Goal: Task Accomplishment & Management: Use online tool/utility

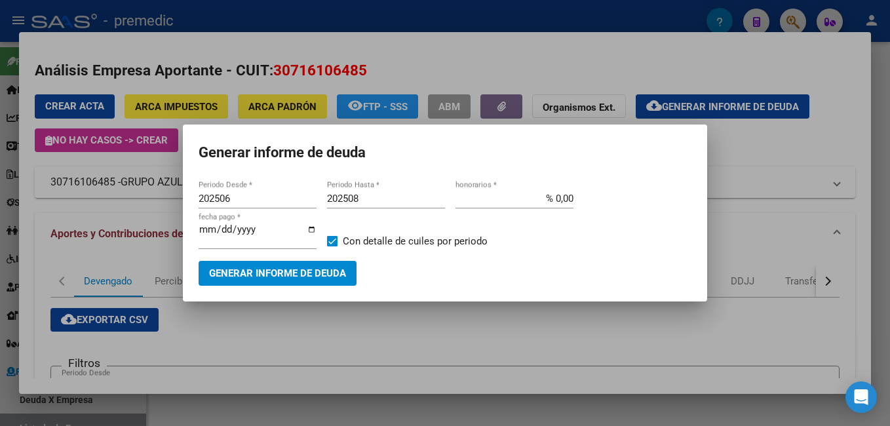
click at [519, 141] on div at bounding box center [445, 213] width 890 height 426
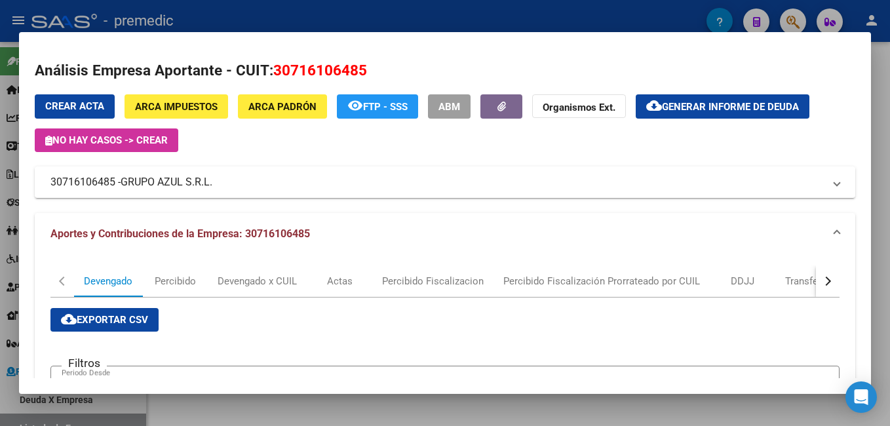
click at [519, 128] on div at bounding box center [445, 213] width 890 height 426
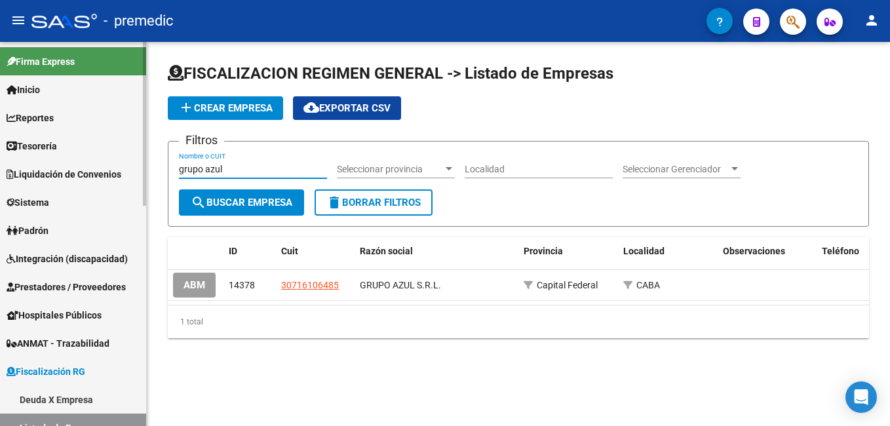
drag, startPoint x: 262, startPoint y: 168, endPoint x: 46, endPoint y: 175, distance: 215.8
click at [47, 174] on mat-sidenav-container "Firma Express Inicio Calendario SSS Instructivos Contacto OS Reportes Tablero d…" at bounding box center [445, 234] width 890 height 384
paste input "30-70-765648-0"
type input "30-70-765648-0"
click at [268, 199] on span "search Buscar Empresa" at bounding box center [242, 203] width 102 height 12
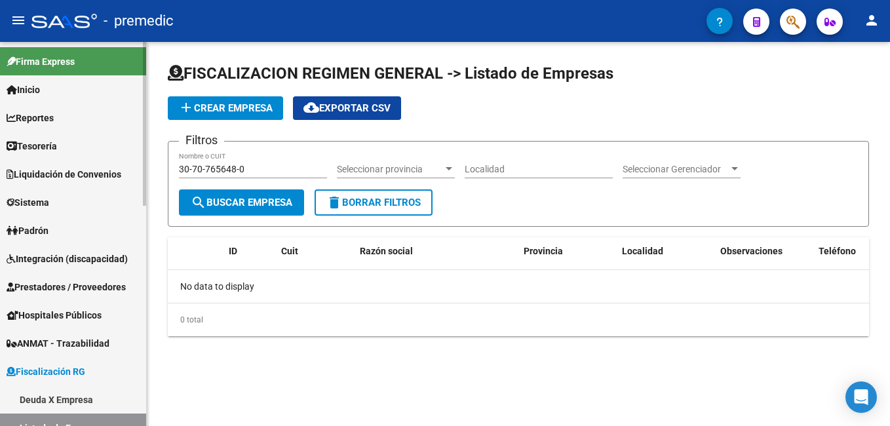
click at [73, 239] on link "Deuda X Empresa" at bounding box center [73, 399] width 146 height 28
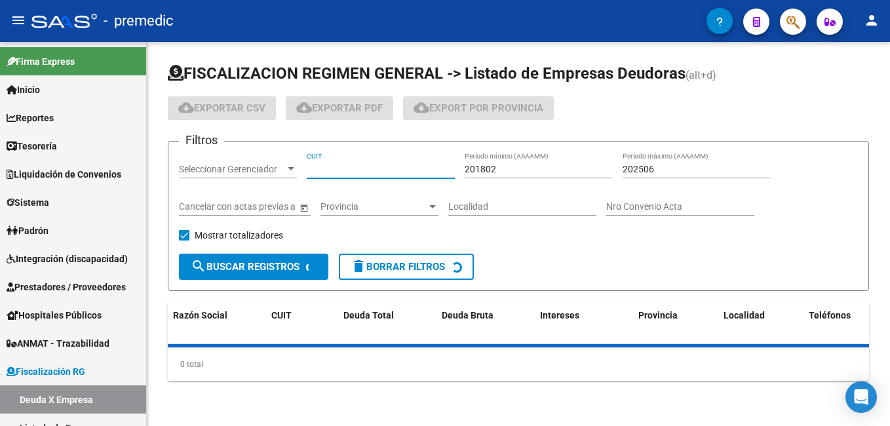
click at [355, 168] on input "CUIT" at bounding box center [381, 169] width 148 height 11
paste input "30-70765648-0"
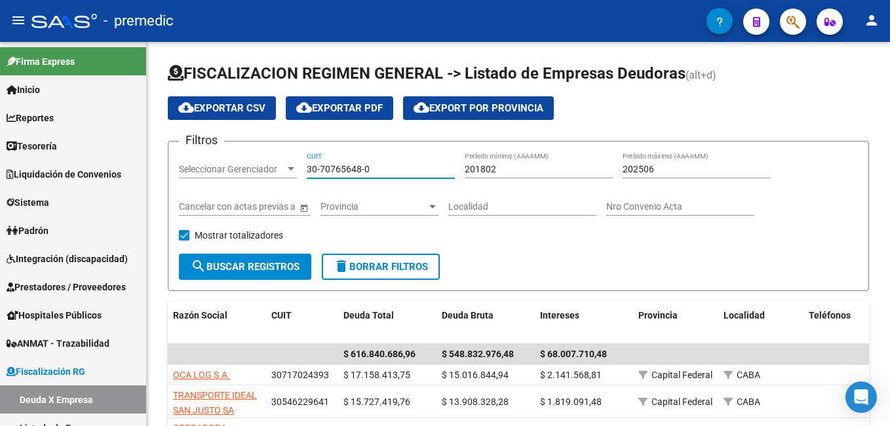
type input "30-70765648-0"
click at [298, 239] on form "Filtros Seleccionar Gerenciador Seleccionar Gerenciador 30-70765648-0 CUIT 2018…" at bounding box center [518, 216] width 701 height 150
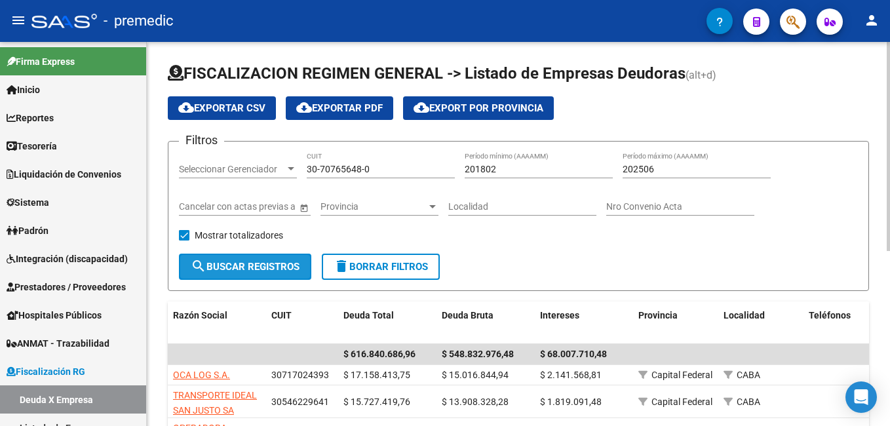
click at [300, 239] on button "search Buscar Registros" at bounding box center [245, 267] width 132 height 26
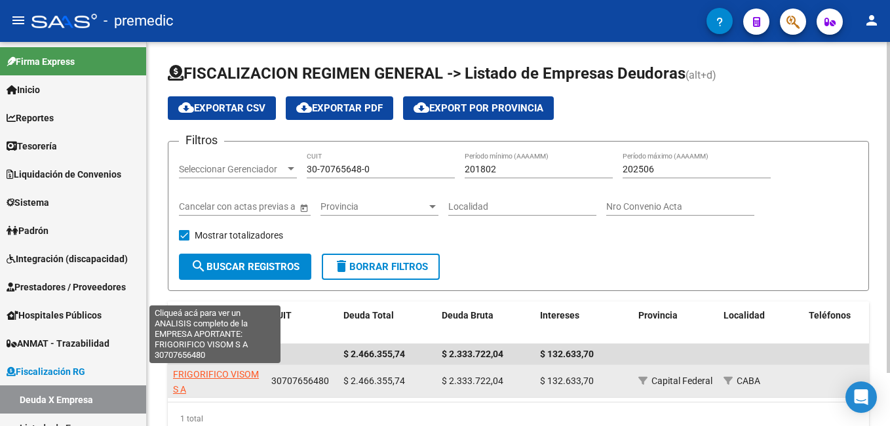
click at [190, 239] on span "FRIGORIFICO VISOM S A" at bounding box center [216, 382] width 86 height 26
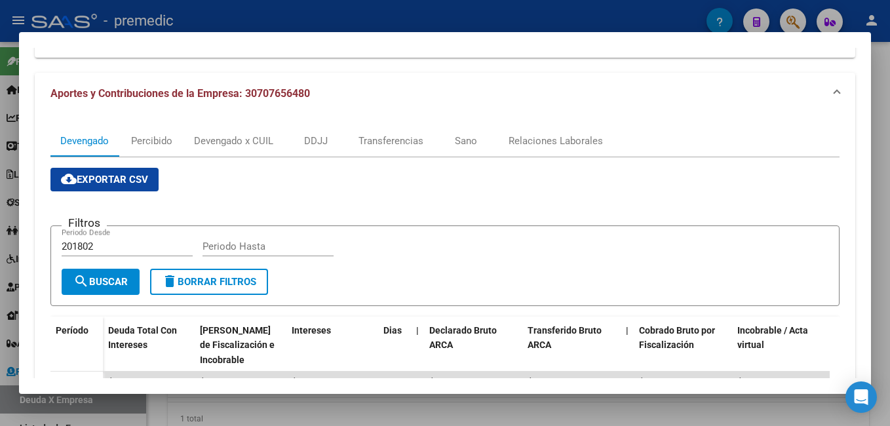
scroll to position [140, 0]
click at [210, 143] on div "Devengado x CUIL" at bounding box center [233, 141] width 79 height 14
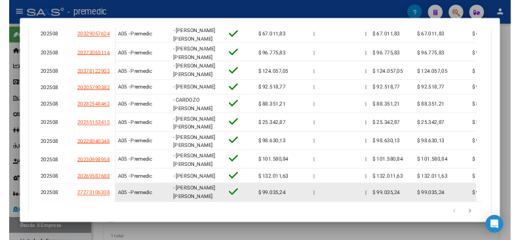
scroll to position [423, 0]
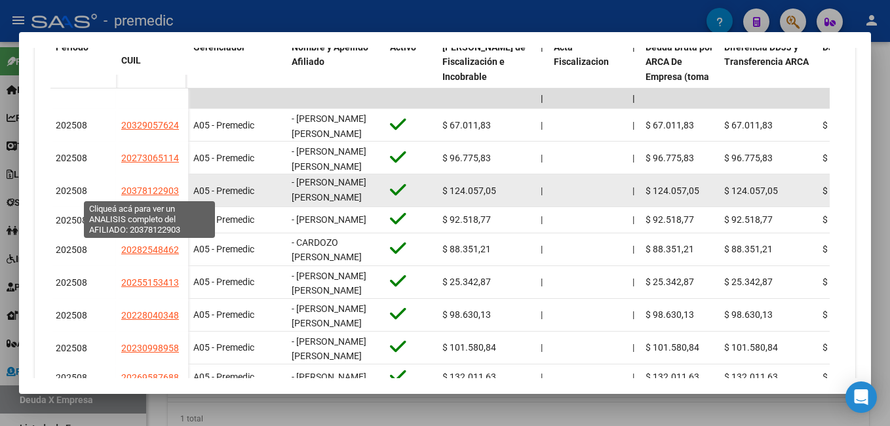
drag, startPoint x: 133, startPoint y: 195, endPoint x: 172, endPoint y: 192, distance: 38.8
click at [172, 192] on span "20378122903" at bounding box center [150, 190] width 58 height 10
copy span "37812290"
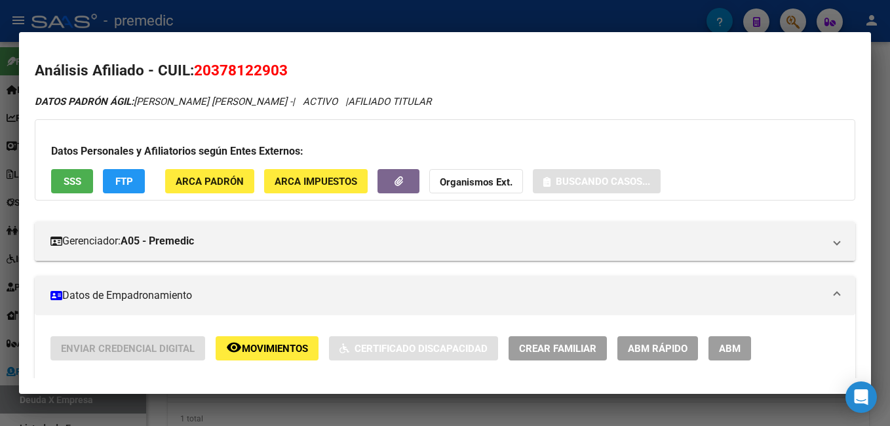
drag, startPoint x: 215, startPoint y: 75, endPoint x: 277, endPoint y: 81, distance: 61.9
click at [277, 81] on h2 "Análisis Afiliado - CUIL: 20378122903" at bounding box center [445, 71] width 821 height 22
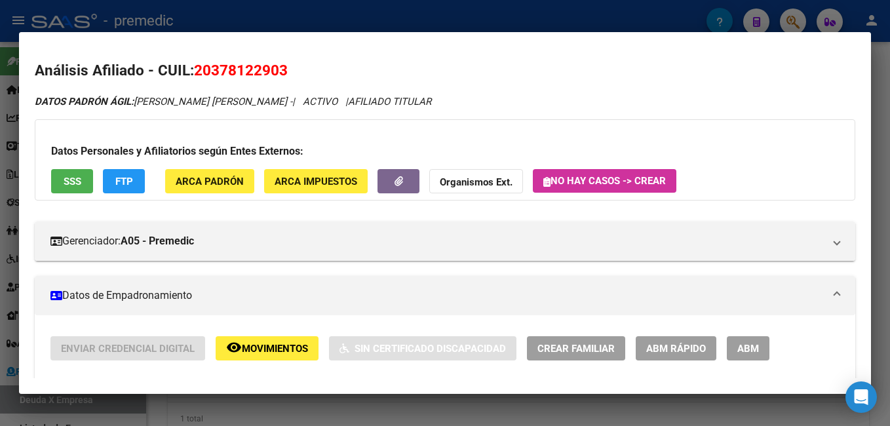
copy span "37812290"
click at [155, 239] on div at bounding box center [445, 213] width 890 height 426
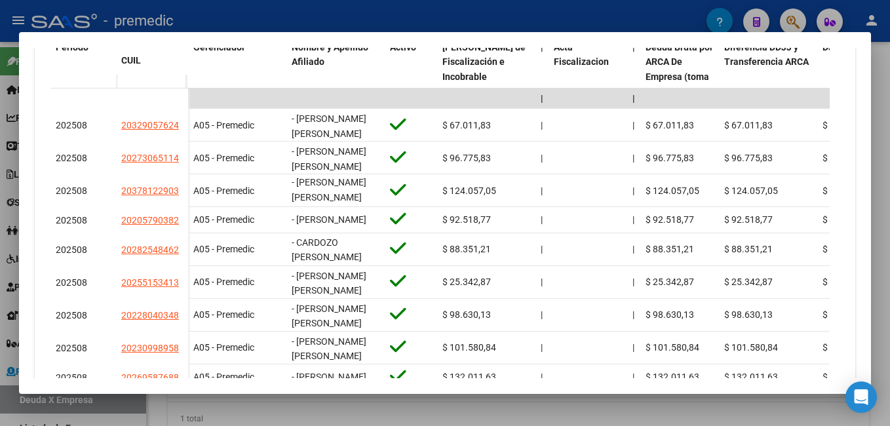
click at [519, 165] on div at bounding box center [445, 213] width 890 height 426
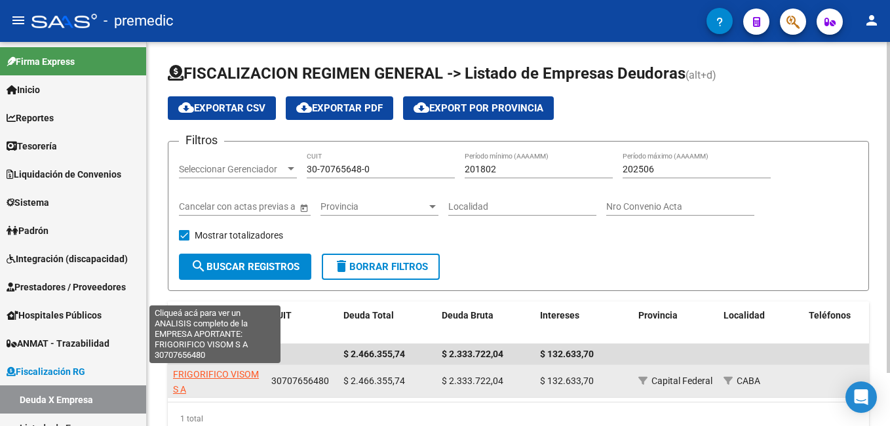
click at [199, 239] on span "FRIGORIFICO VISOM S A" at bounding box center [216, 382] width 86 height 26
type textarea "30707656480"
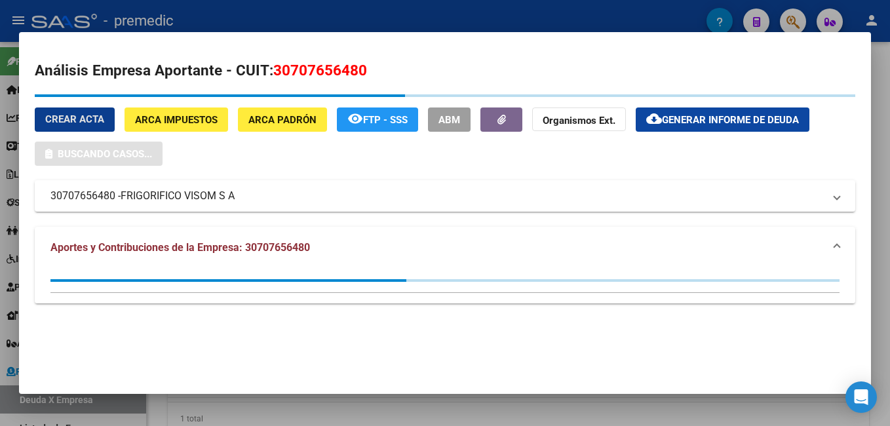
click at [519, 121] on span "Generar informe de deuda" at bounding box center [730, 120] width 137 height 12
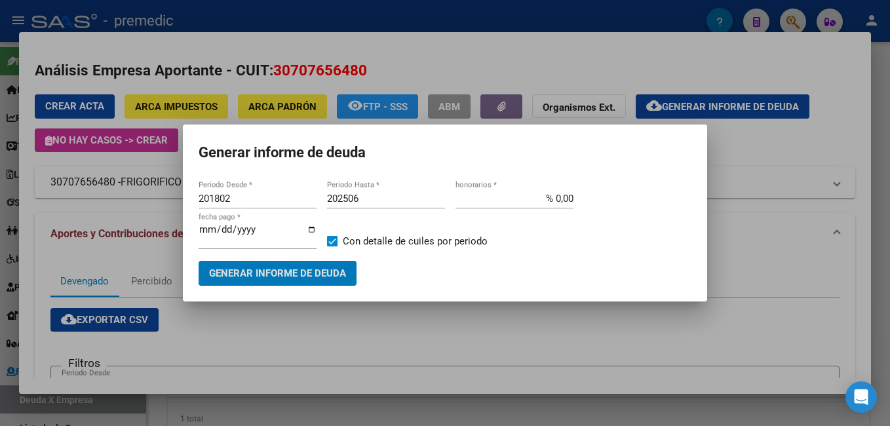
drag, startPoint x: 244, startPoint y: 195, endPoint x: 253, endPoint y: 225, distance: 30.9
click at [243, 195] on input "201802" at bounding box center [258, 199] width 118 height 12
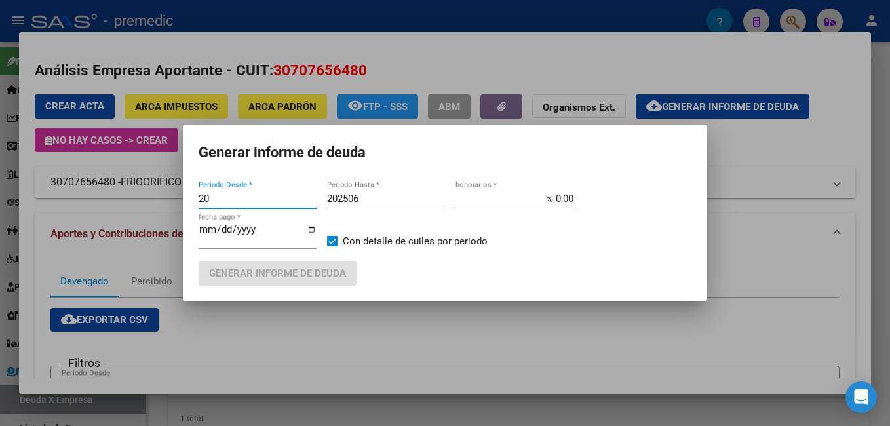
type input "2"
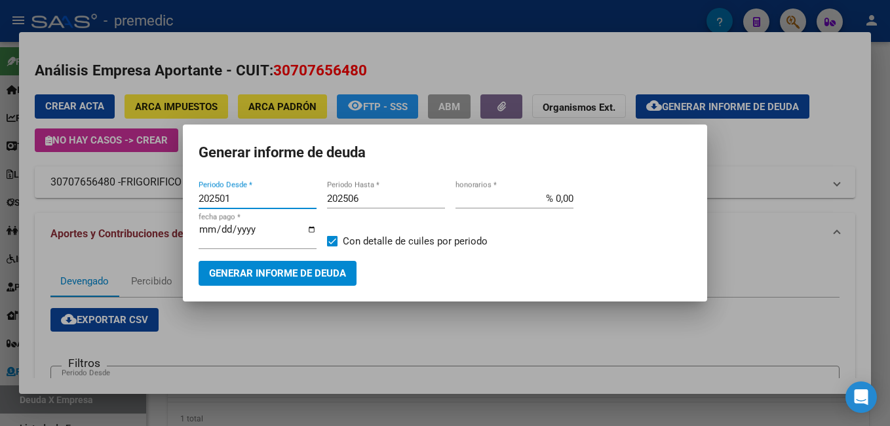
type input "202501"
click at [380, 199] on input "202506" at bounding box center [386, 199] width 118 height 12
type input "202508"
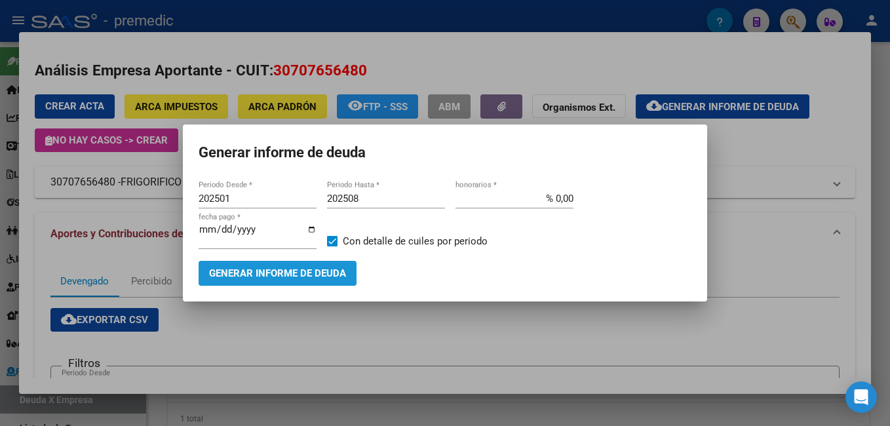
click at [318, 239] on button "Generar informe de deuda" at bounding box center [278, 273] width 158 height 24
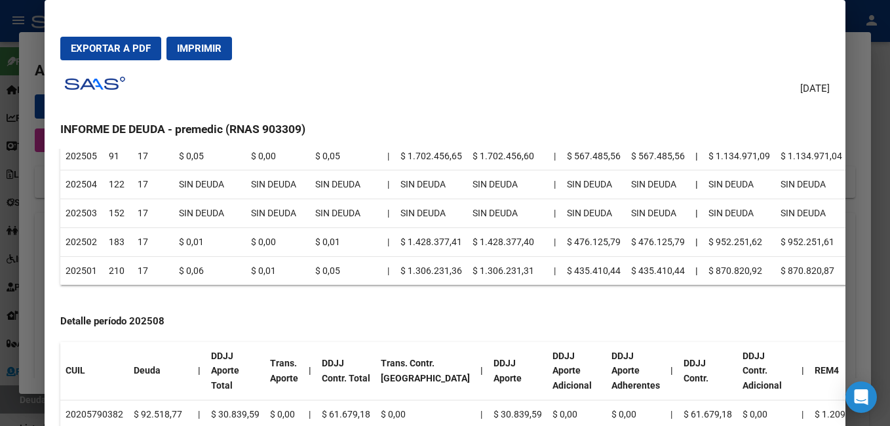
scroll to position [0, 0]
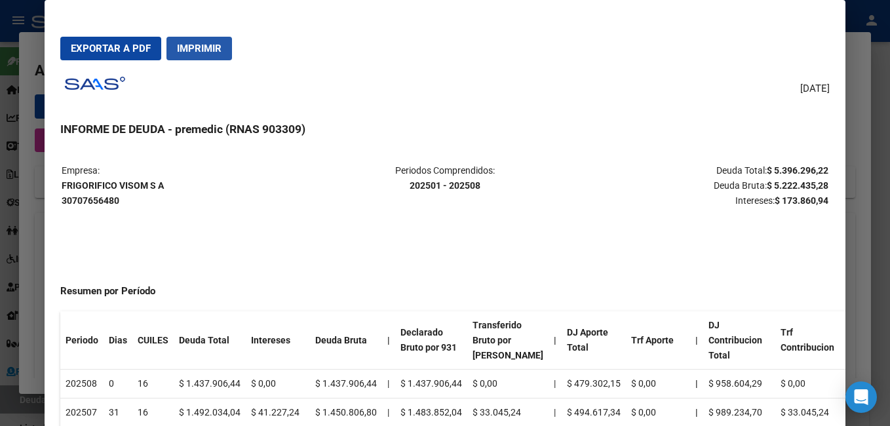
click at [223, 45] on button "Imprimir" at bounding box center [199, 49] width 66 height 24
click at [88, 31] on mat-dialog-actions "Exportar a PDF Imprimir" at bounding box center [444, 48] width 769 height 45
click at [92, 43] on span "Exportar a PDF" at bounding box center [111, 49] width 80 height 12
